Goal: Task Accomplishment & Management: Use online tool/utility

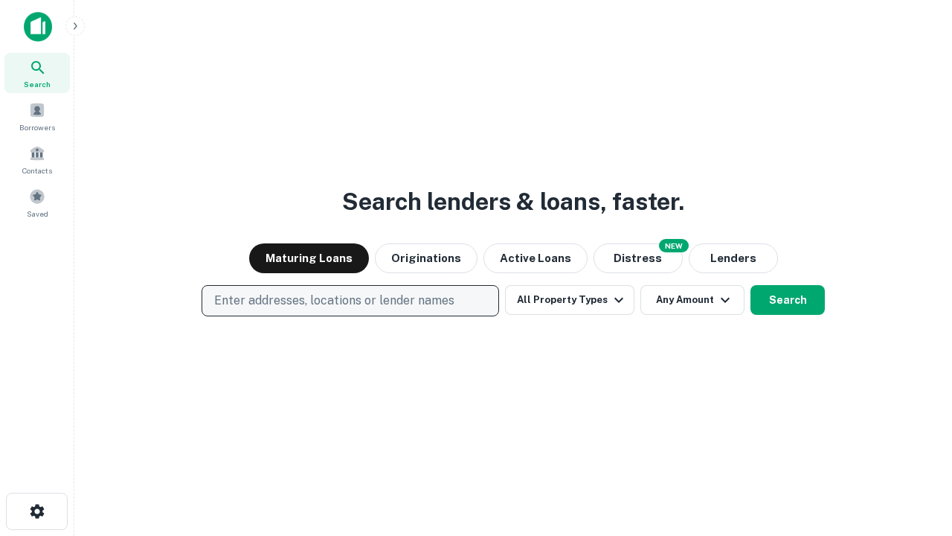
click at [350, 301] on p "Enter addresses, locations or lender names" at bounding box center [334, 301] width 240 height 18
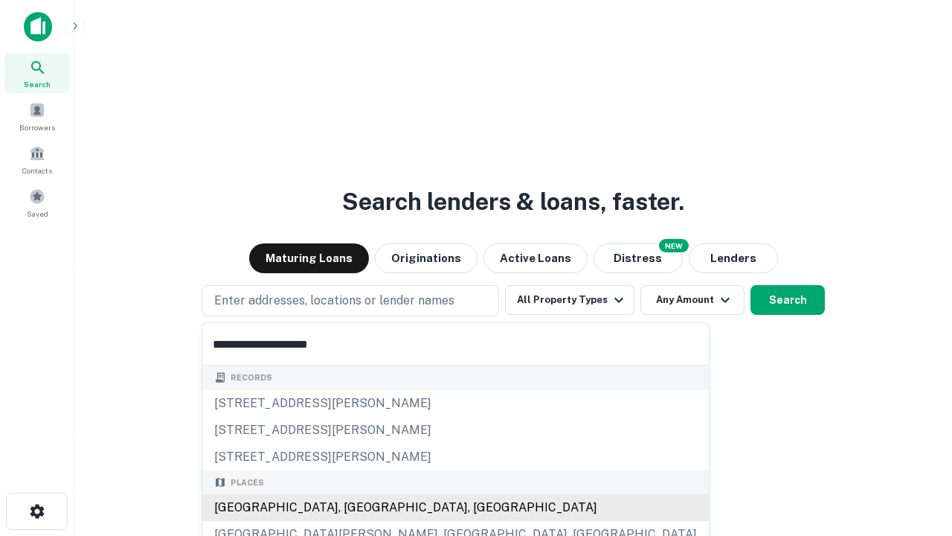
click at [356, 507] on div "[GEOGRAPHIC_DATA], [GEOGRAPHIC_DATA], [GEOGRAPHIC_DATA]" at bounding box center [455, 507] width 507 height 27
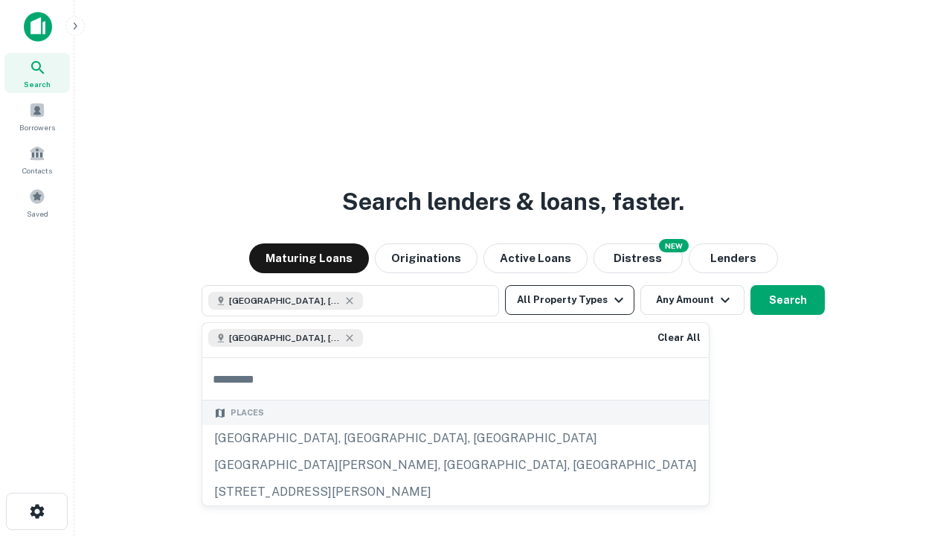
click at [570, 300] on button "All Property Types" at bounding box center [569, 300] width 129 height 30
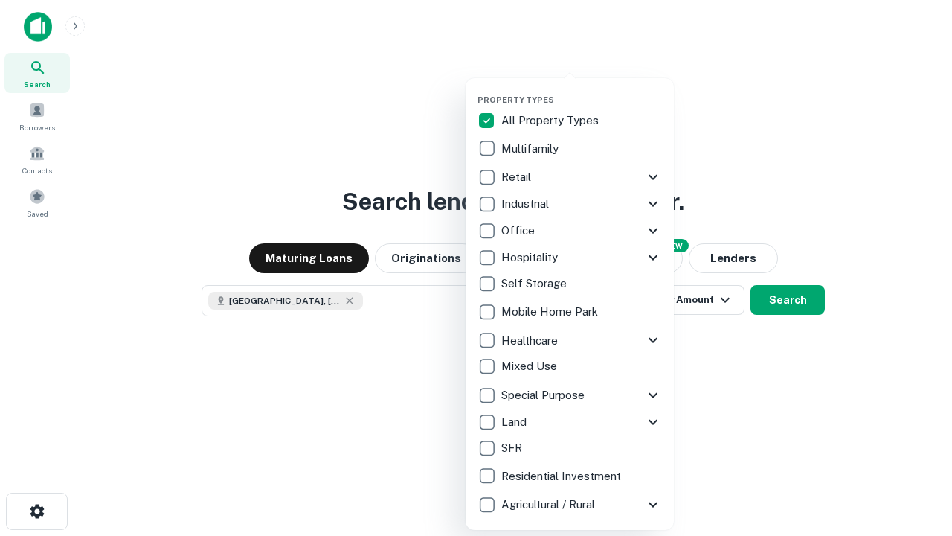
click at [582, 90] on button "button" at bounding box center [582, 90] width 208 height 1
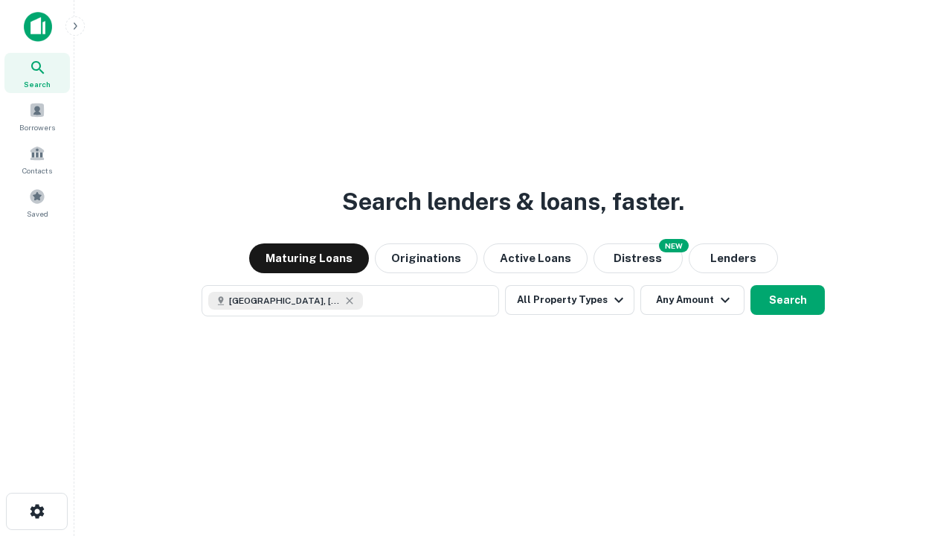
scroll to position [24, 0]
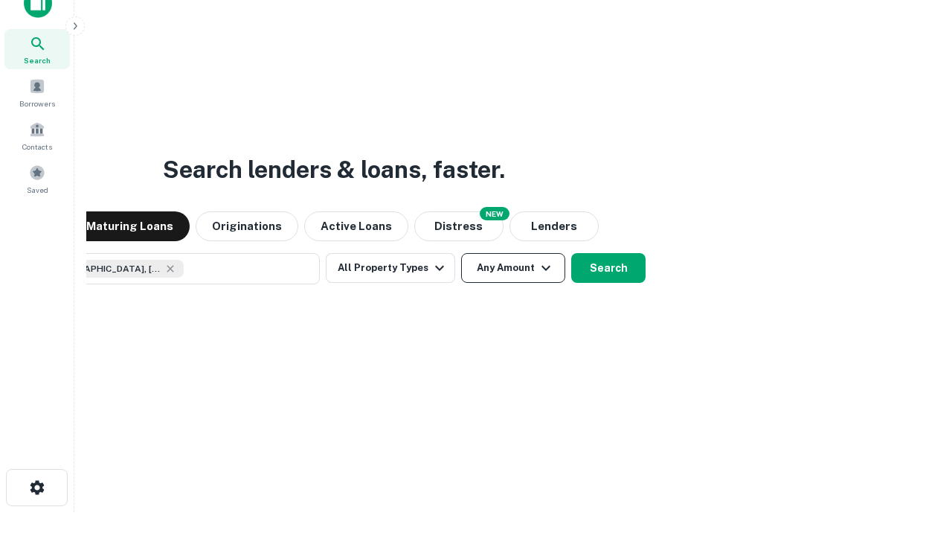
click at [461, 253] on button "Any Amount" at bounding box center [513, 268] width 104 height 30
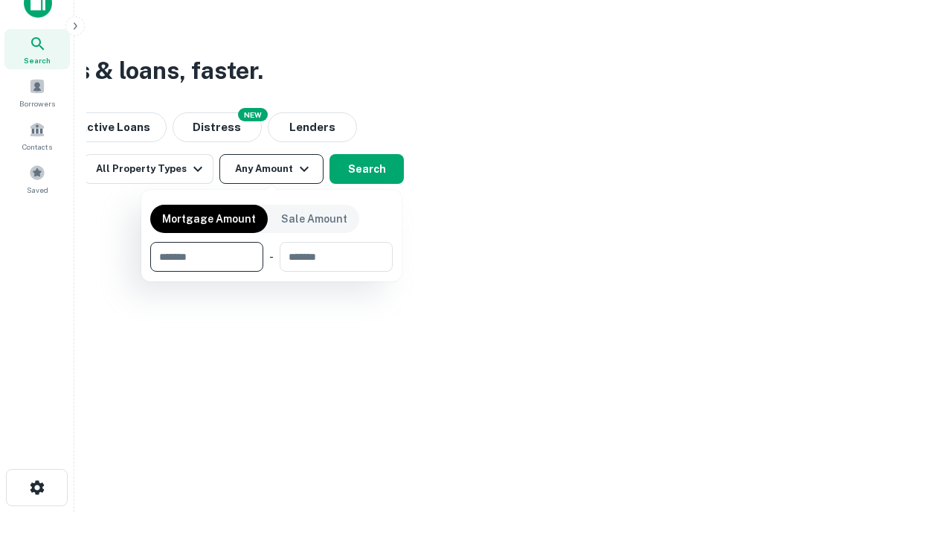
type input "*******"
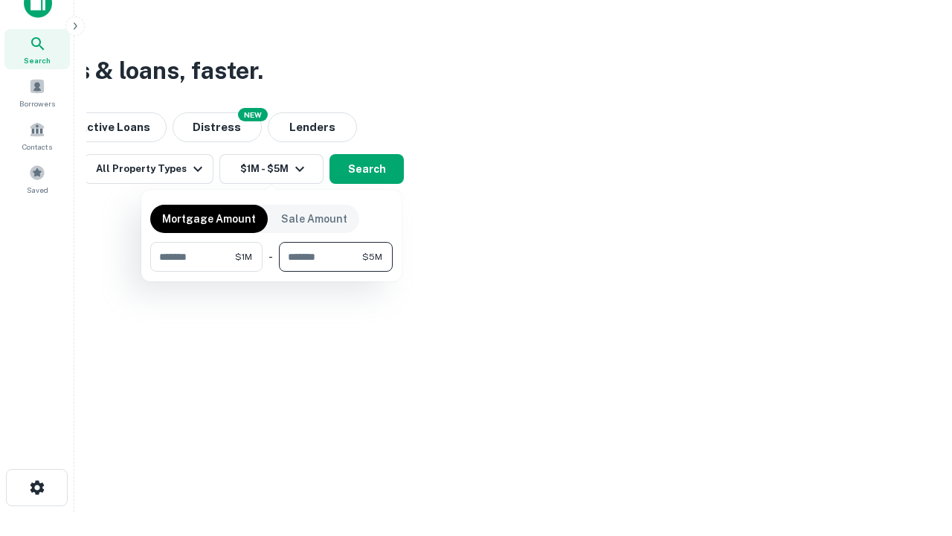
type input "*******"
click at [272, 272] on button "button" at bounding box center [271, 272] width 243 height 1
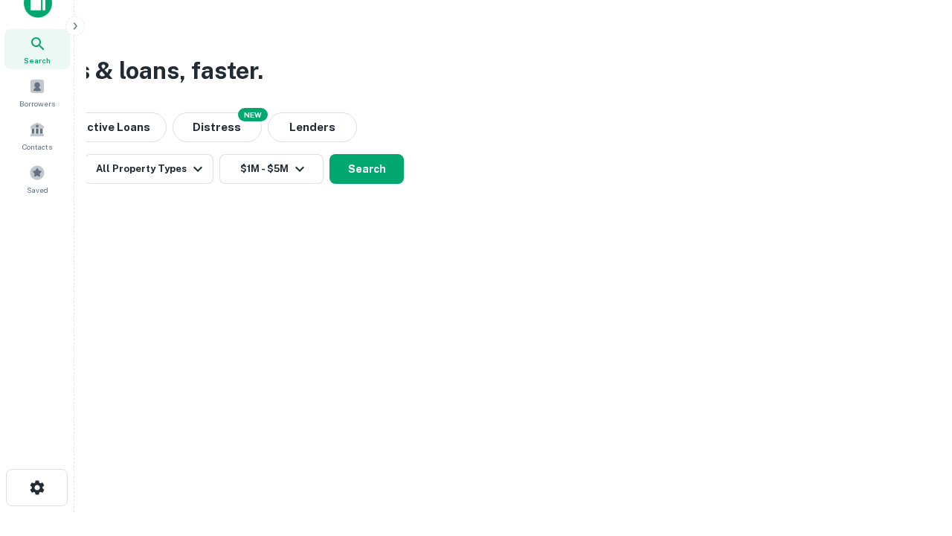
scroll to position [24, 0]
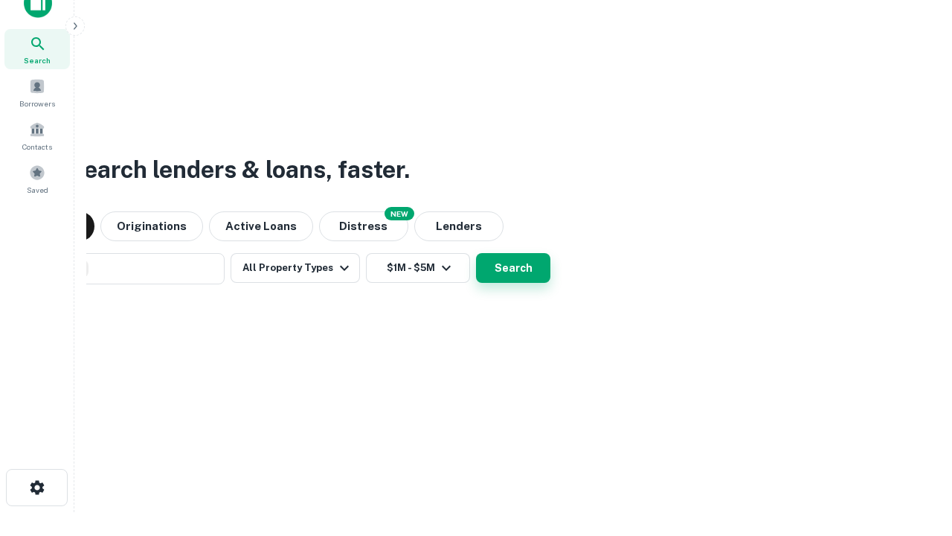
click at [476, 253] on button "Search" at bounding box center [513, 268] width 74 height 30
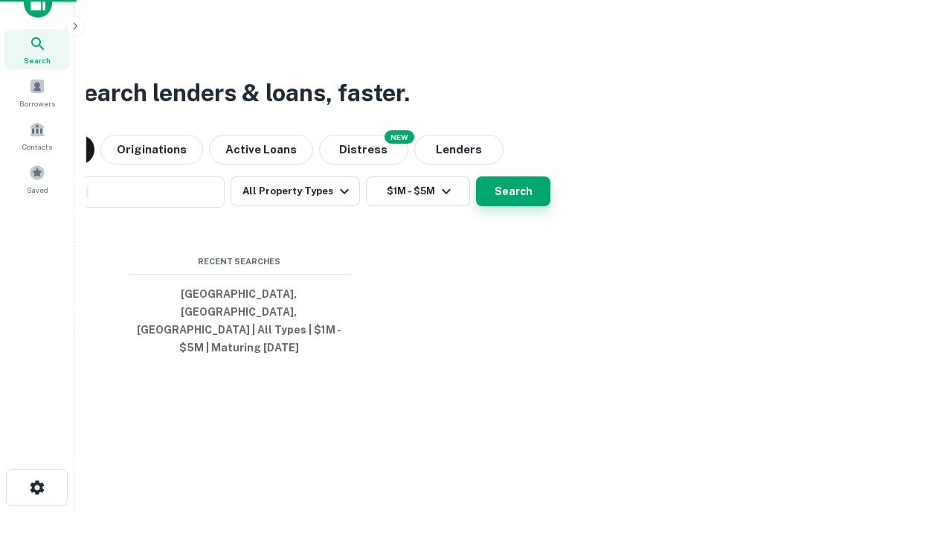
scroll to position [48, 421]
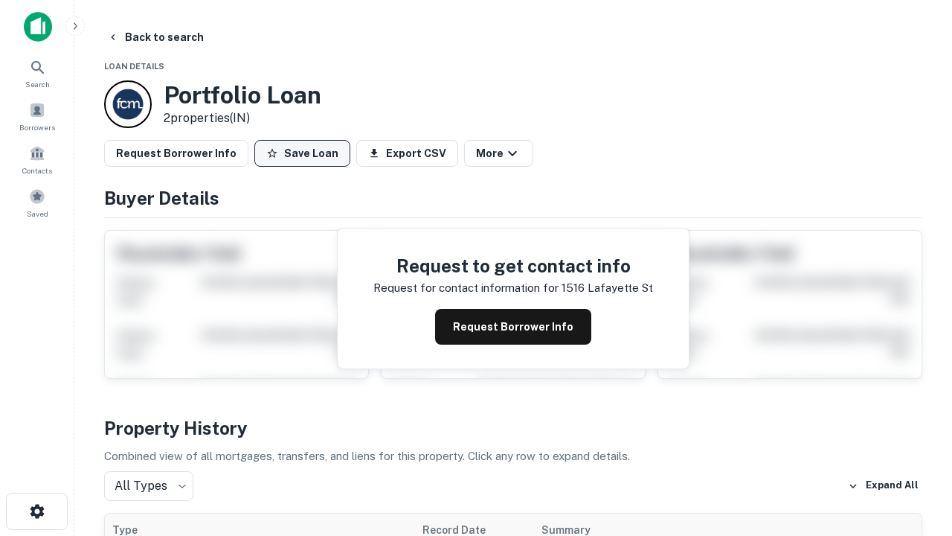
click at [302, 153] on button "Save Loan" at bounding box center [302, 153] width 96 height 27
click at [306, 153] on button "Loan Saved" at bounding box center [305, 153] width 103 height 27
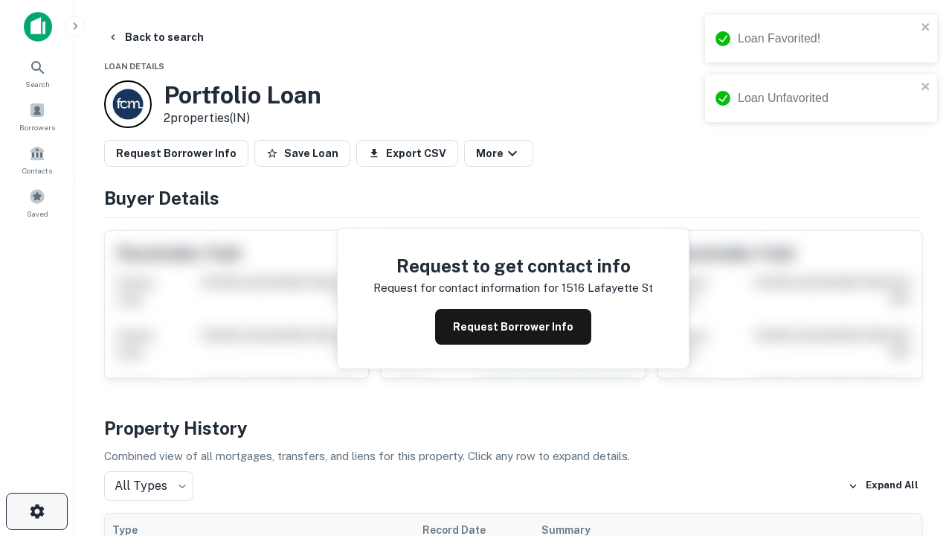
click at [36, 511] on icon "button" at bounding box center [37, 511] width 18 height 18
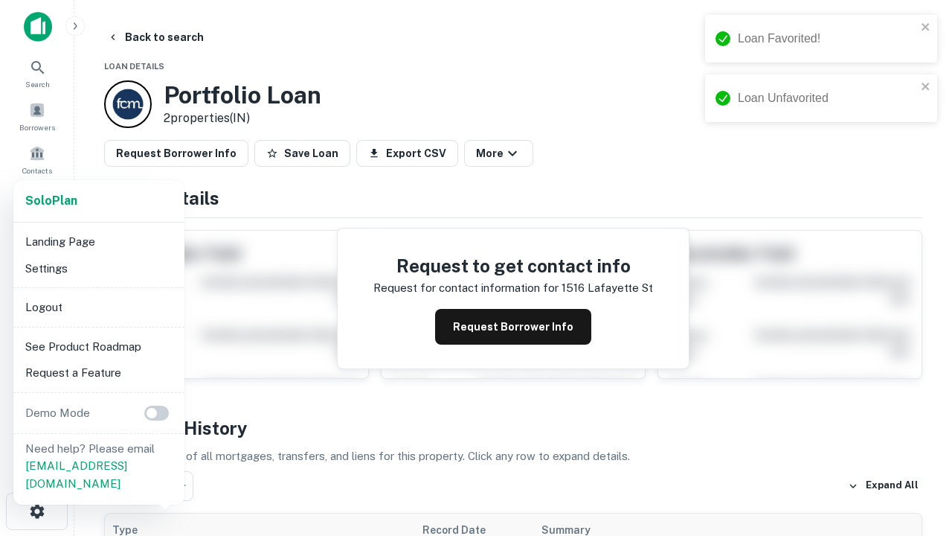
click at [98, 306] on li "Logout" at bounding box center [98, 307] width 159 height 27
